Goal: Task Accomplishment & Management: Complete application form

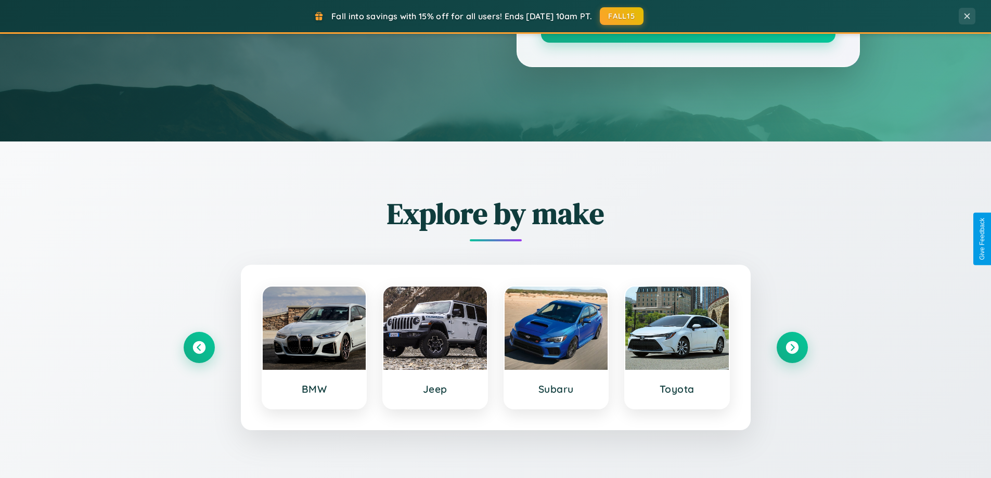
scroll to position [2001, 0]
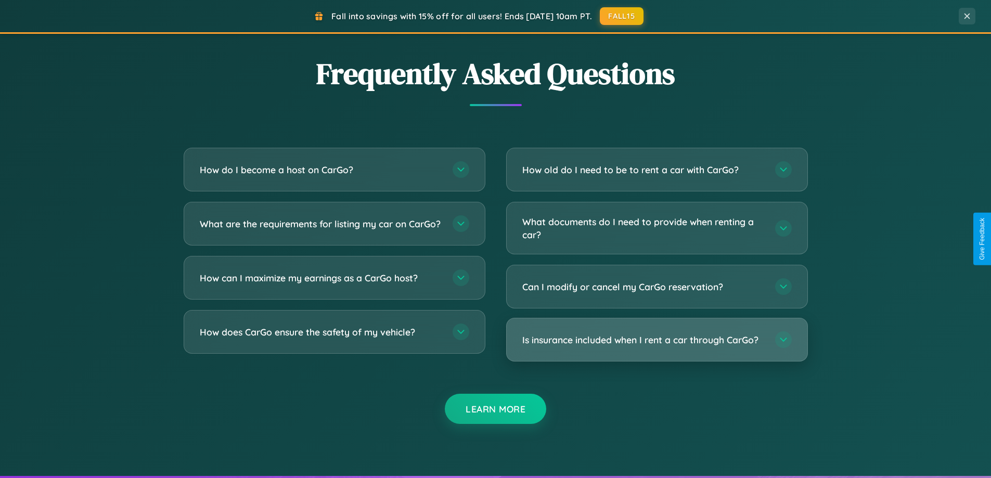
click at [656, 340] on h3 "Is insurance included when I rent a car through CarGo?" at bounding box center [643, 339] width 242 height 13
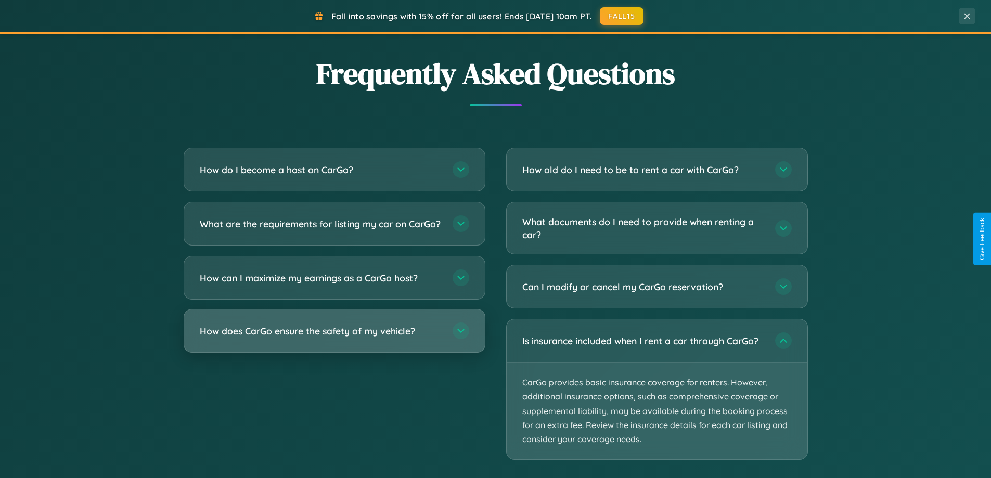
click at [334, 338] on h3 "How does CarGo ensure the safety of my vehicle?" at bounding box center [321, 331] width 242 height 13
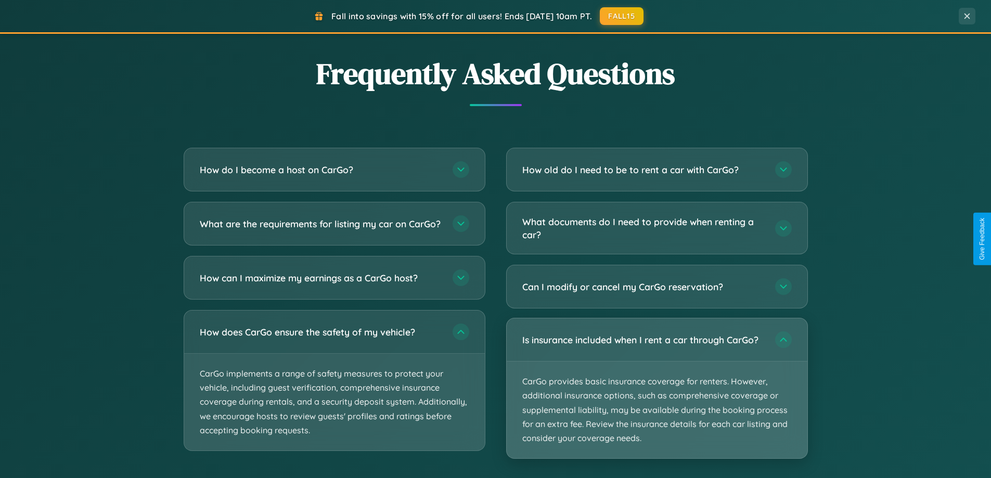
click at [656, 388] on p "CarGo provides basic insurance coverage for renters. However, additional insura…" at bounding box center [657, 409] width 301 height 97
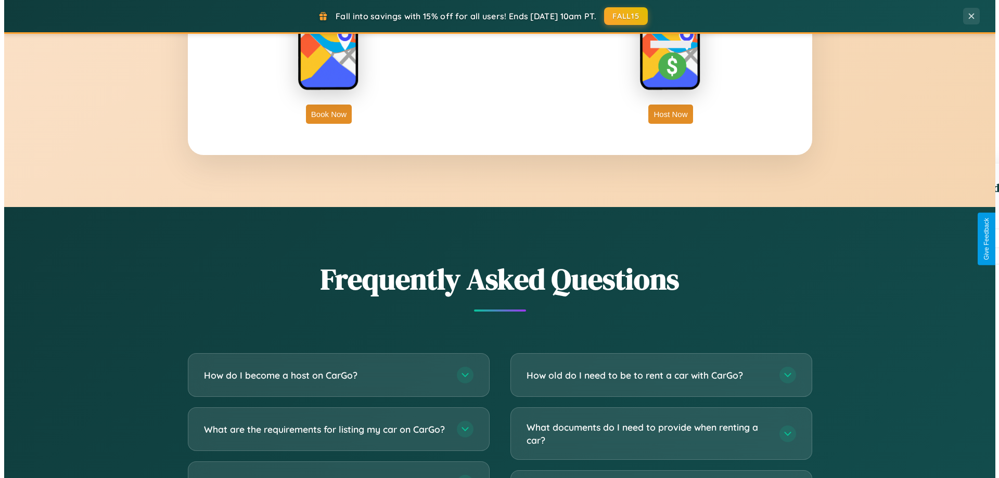
scroll to position [0, 0]
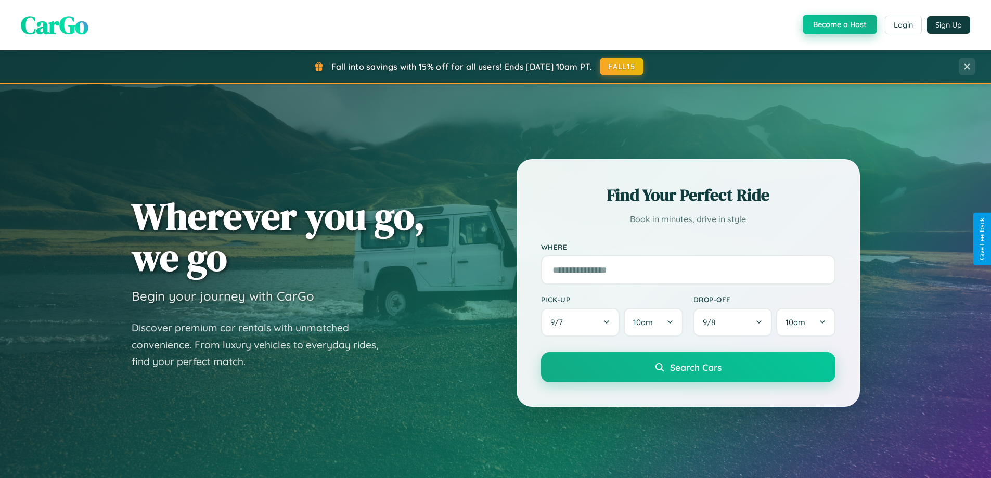
click at [838, 24] on button "Become a Host" at bounding box center [839, 25] width 74 height 20
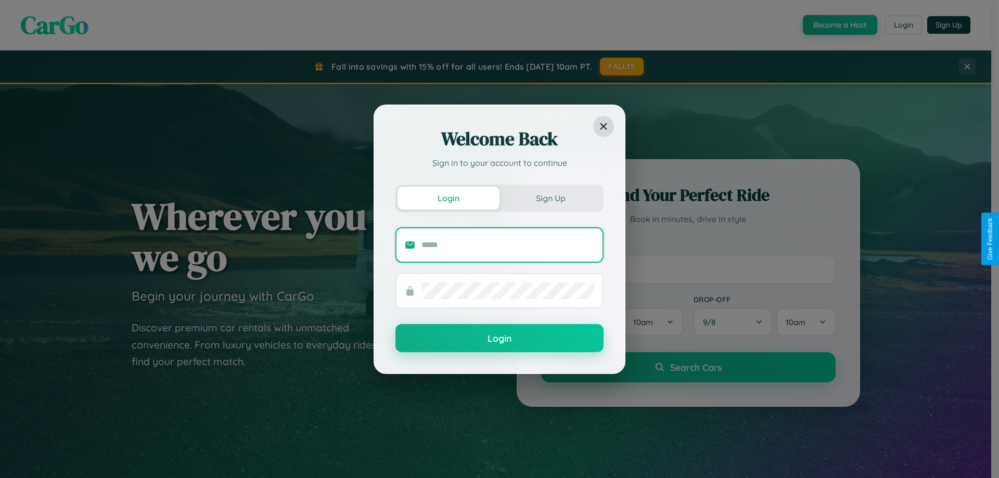
click at [508, 244] on input "text" at bounding box center [507, 245] width 173 height 17
type input "**********"
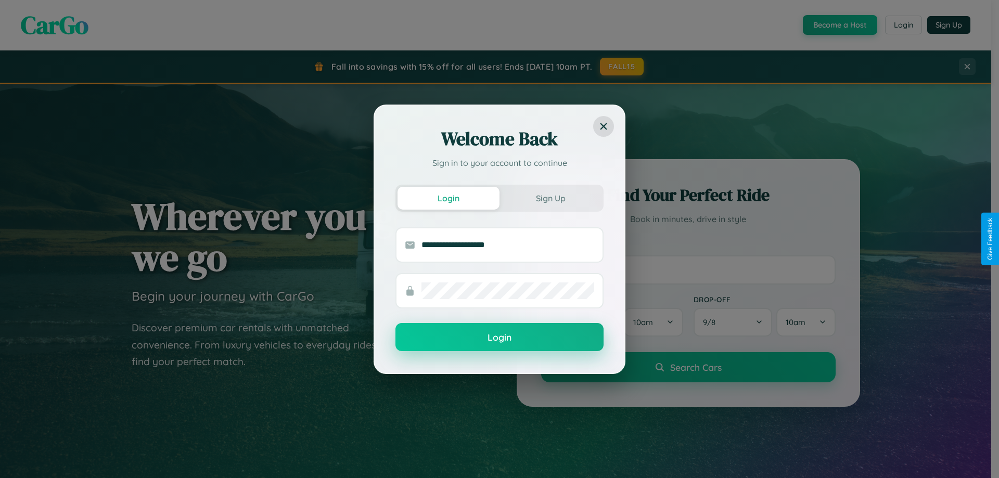
click at [499, 338] on button "Login" at bounding box center [499, 337] width 208 height 28
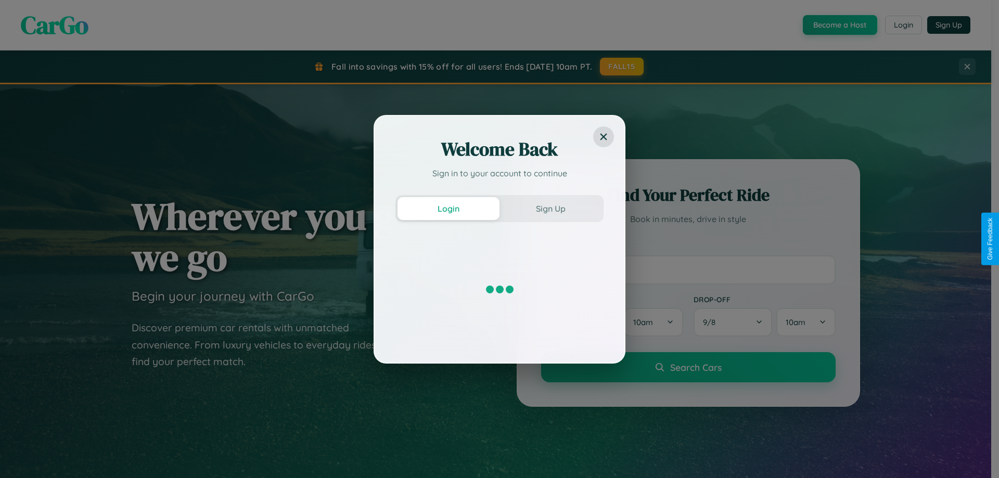
click at [838, 25] on div "Welcome Back Sign in to your account to continue Login Sign Up" at bounding box center [499, 239] width 999 height 478
click at [550, 208] on button "Sign Up" at bounding box center [550, 208] width 102 height 23
